Goal: Find specific page/section: Find specific page/section

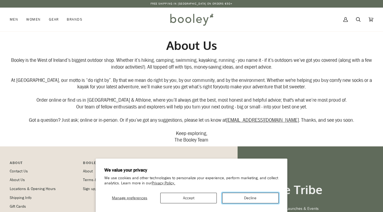
click at [233, 197] on button "Decline" at bounding box center [250, 197] width 57 height 11
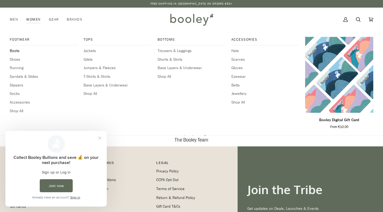
click at [15, 52] on span "Boots" at bounding box center [44, 51] width 68 height 6
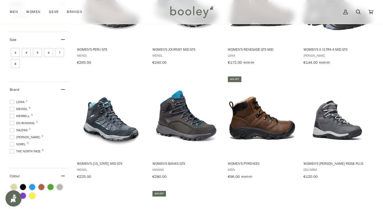
scroll to position [47, 0]
click at [20, 134] on span "Salomon 3" at bounding box center [26, 136] width 32 height 5
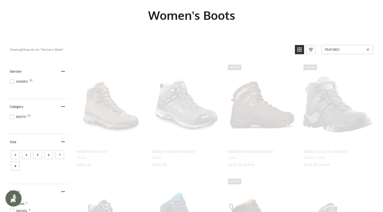
scroll to position [0, 0]
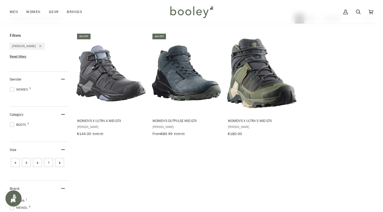
scroll to position [56, 0]
